Goal: Information Seeking & Learning: Get advice/opinions

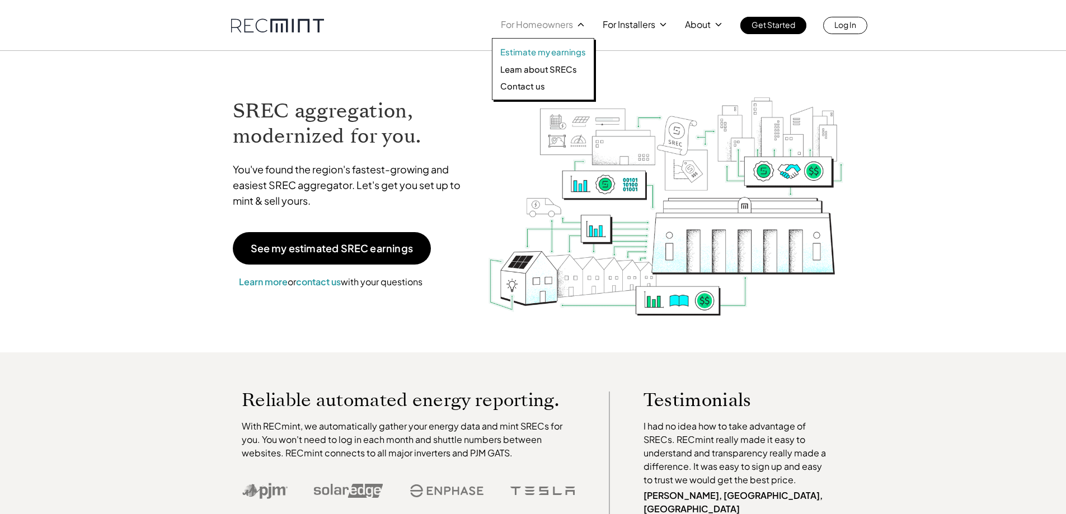
click at [551, 53] on p "Estimate my earnings" at bounding box center [543, 51] width 86 height 11
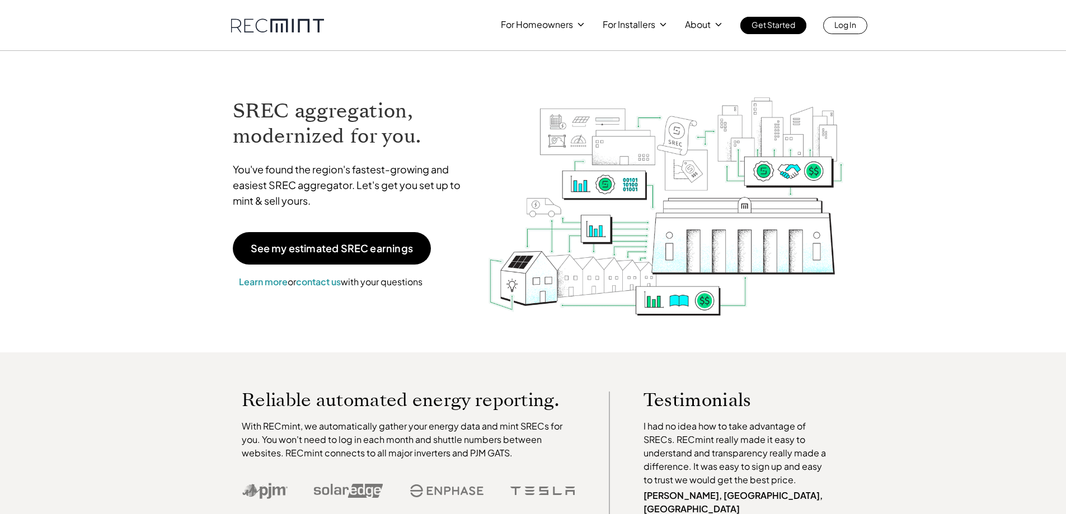
drag, startPoint x: 933, startPoint y: 405, endPoint x: 933, endPoint y: 397, distance: 7.3
click at [933, 405] on div "Reliable automated energy reporting. With RECmint, we automatically gather your…" at bounding box center [533, 469] width 1066 height 233
drag, startPoint x: 914, startPoint y: 255, endPoint x: 570, endPoint y: 134, distance: 365.5
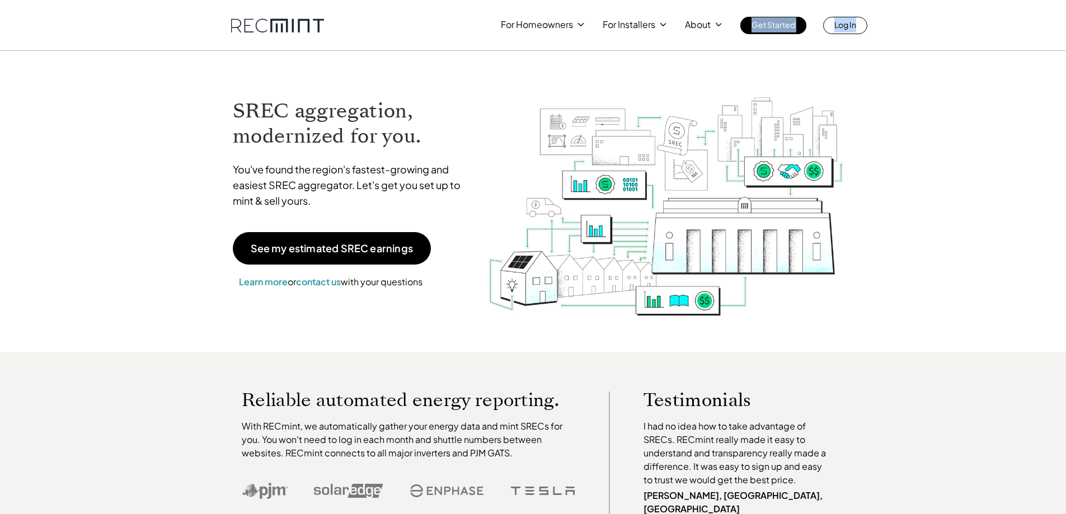
drag, startPoint x: 462, startPoint y: 24, endPoint x: 911, endPoint y: 12, distance: 449.5
click at [911, 12] on div "For Homeowners For Installers About Get Started Log In" at bounding box center [533, 17] width 1066 height 34
click at [914, 25] on div "For Homeowners For Installers About Get Started Log In" at bounding box center [533, 17] width 1066 height 34
drag, startPoint x: 907, startPoint y: 28, endPoint x: 454, endPoint y: 21, distance: 452.8
click at [454, 21] on div "For Homeowners For Installers About Get Started Log In" at bounding box center [533, 17] width 1066 height 34
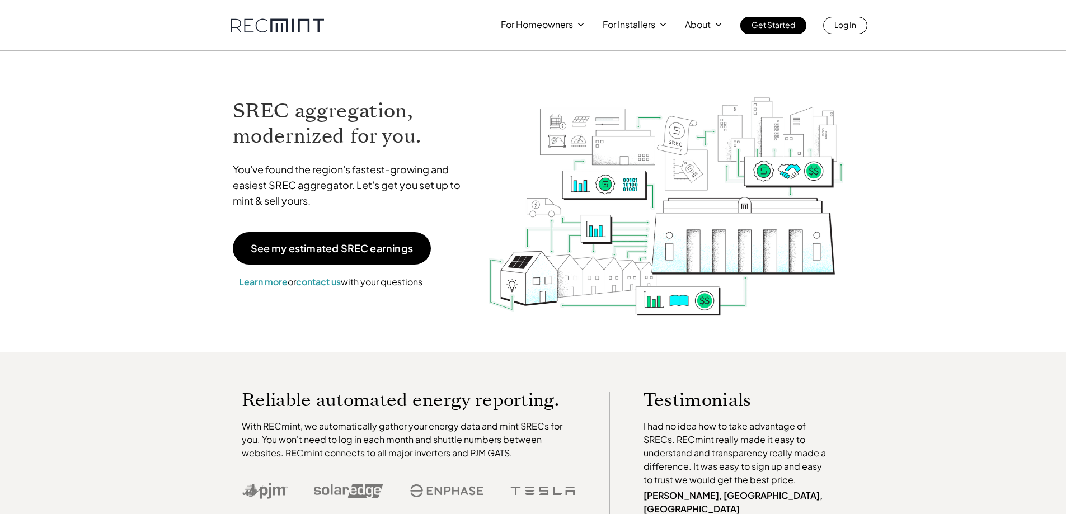
click at [443, 21] on div "For Homeowners For Installers About Get Started Log In" at bounding box center [533, 25] width 604 height 17
click at [281, 30] on link at bounding box center [277, 25] width 93 height 14
click at [955, 37] on div "For Homeowners For Installers About Get Started Log In" at bounding box center [533, 25] width 1066 height 51
